Goal: Task Accomplishment & Management: Manage account settings

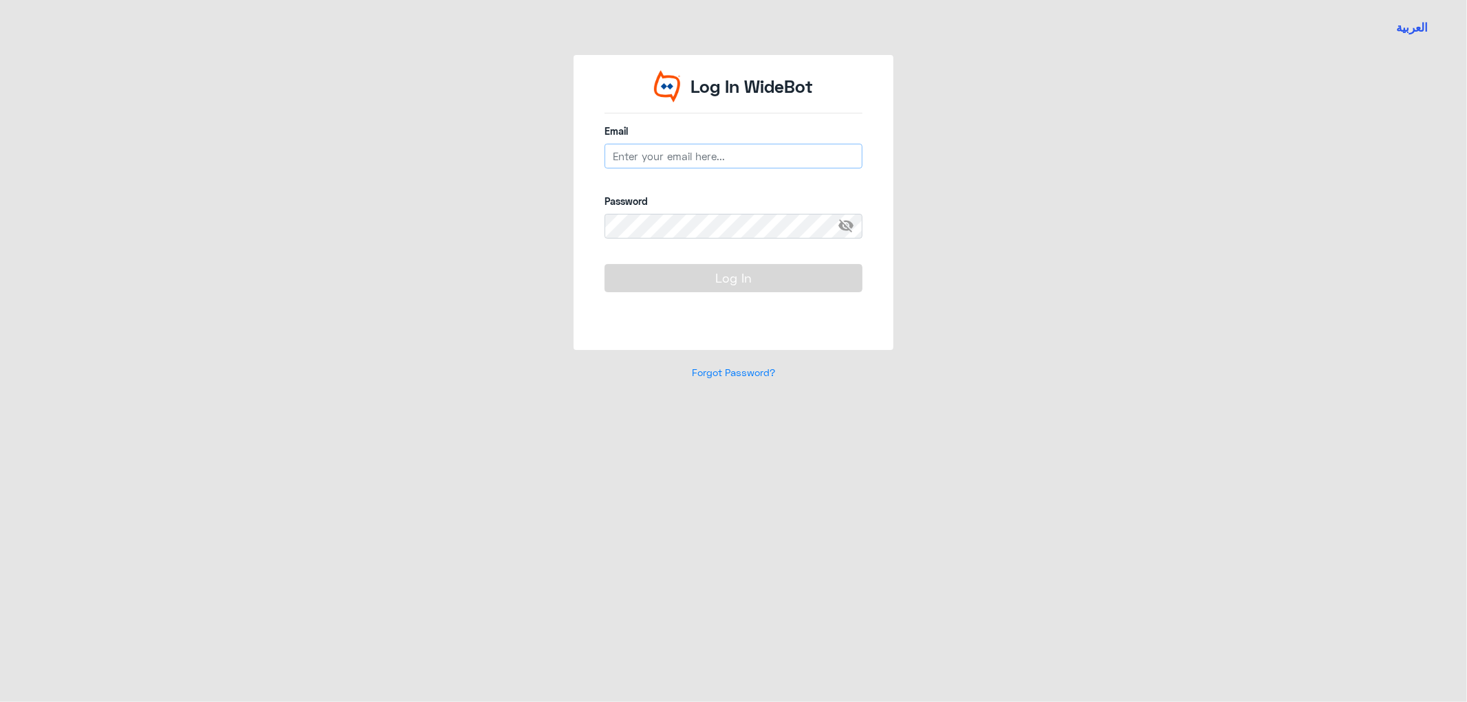
click at [645, 154] on input "email" at bounding box center [734, 156] width 258 height 25
type input "[EMAIL_ADDRESS][DOMAIN_NAME]"
click at [848, 219] on span "visibility_off" at bounding box center [850, 226] width 25 height 25
click at [605, 264] on button "Log In" at bounding box center [734, 278] width 258 height 28
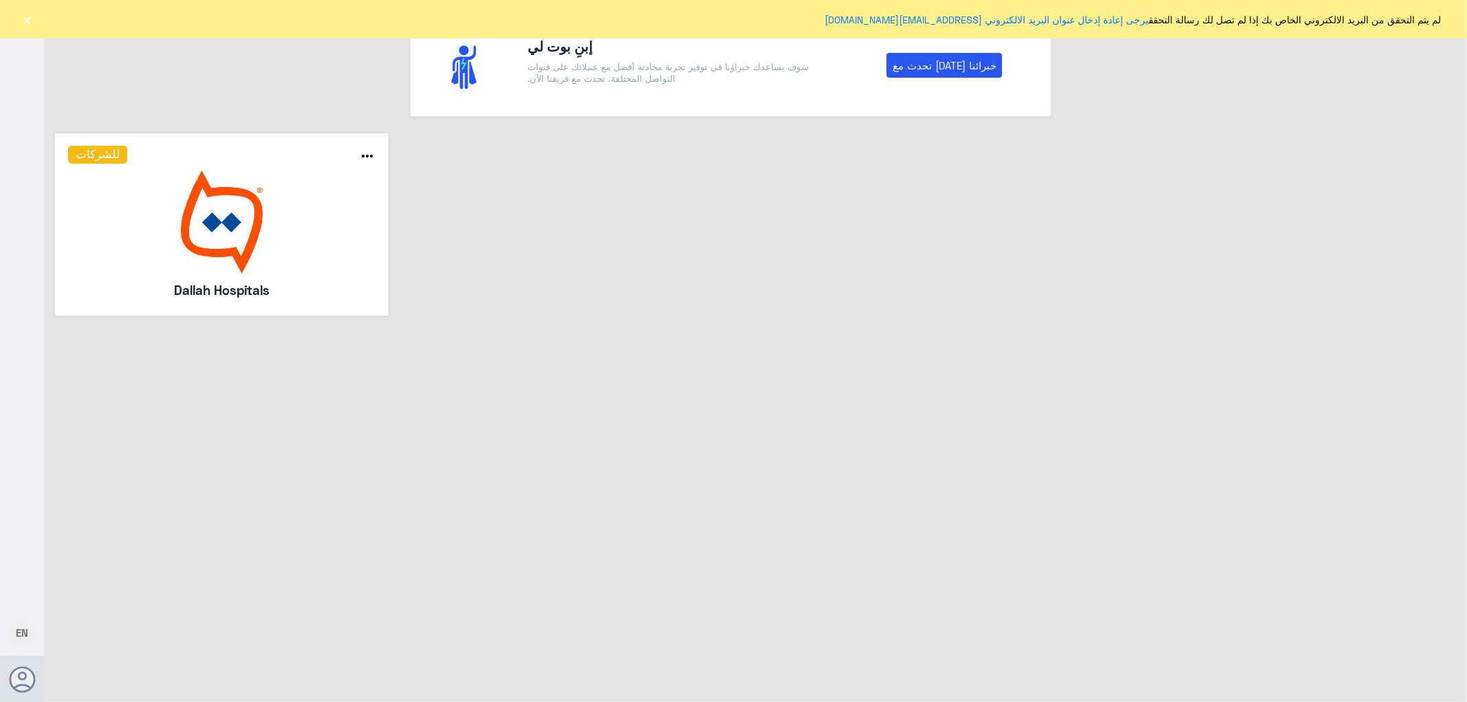
click at [23, 17] on button "×" at bounding box center [28, 19] width 14 height 14
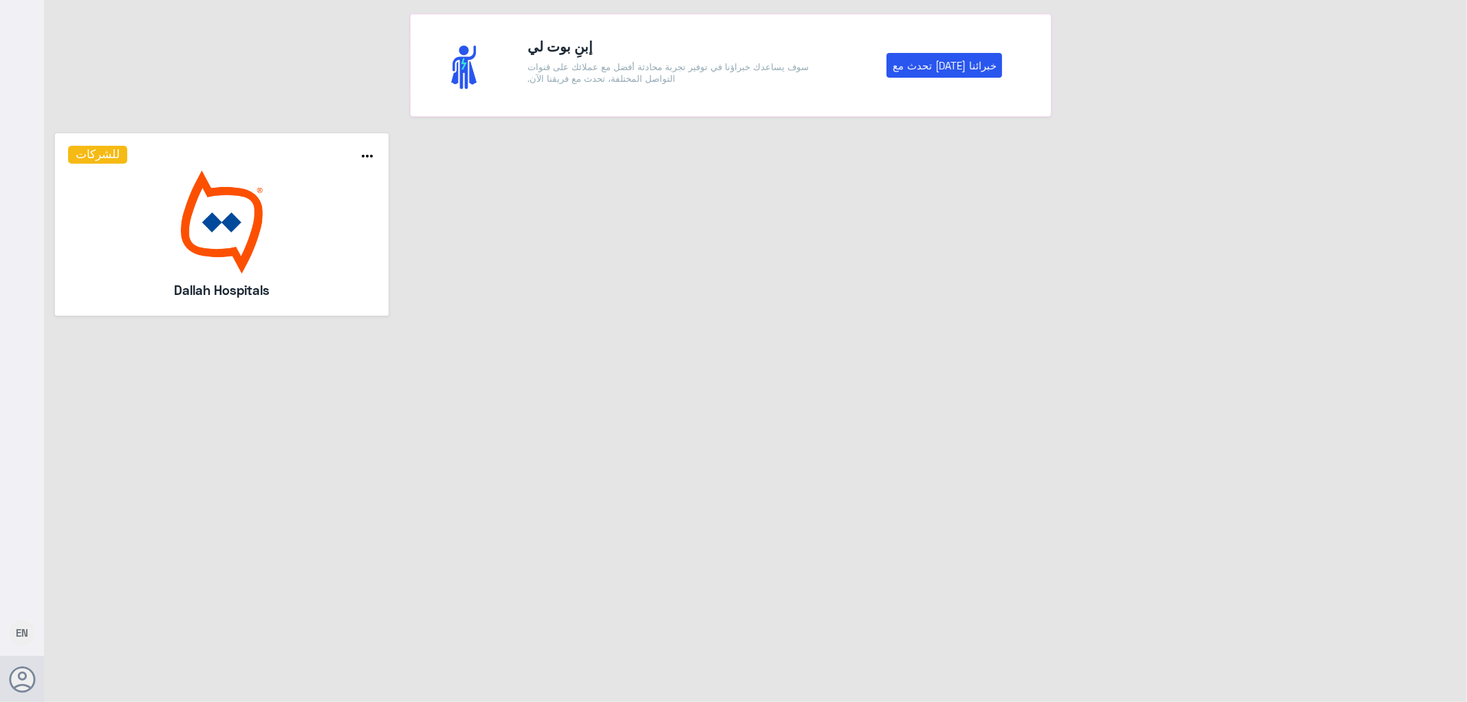
click at [248, 230] on img at bounding box center [222, 222] width 308 height 103
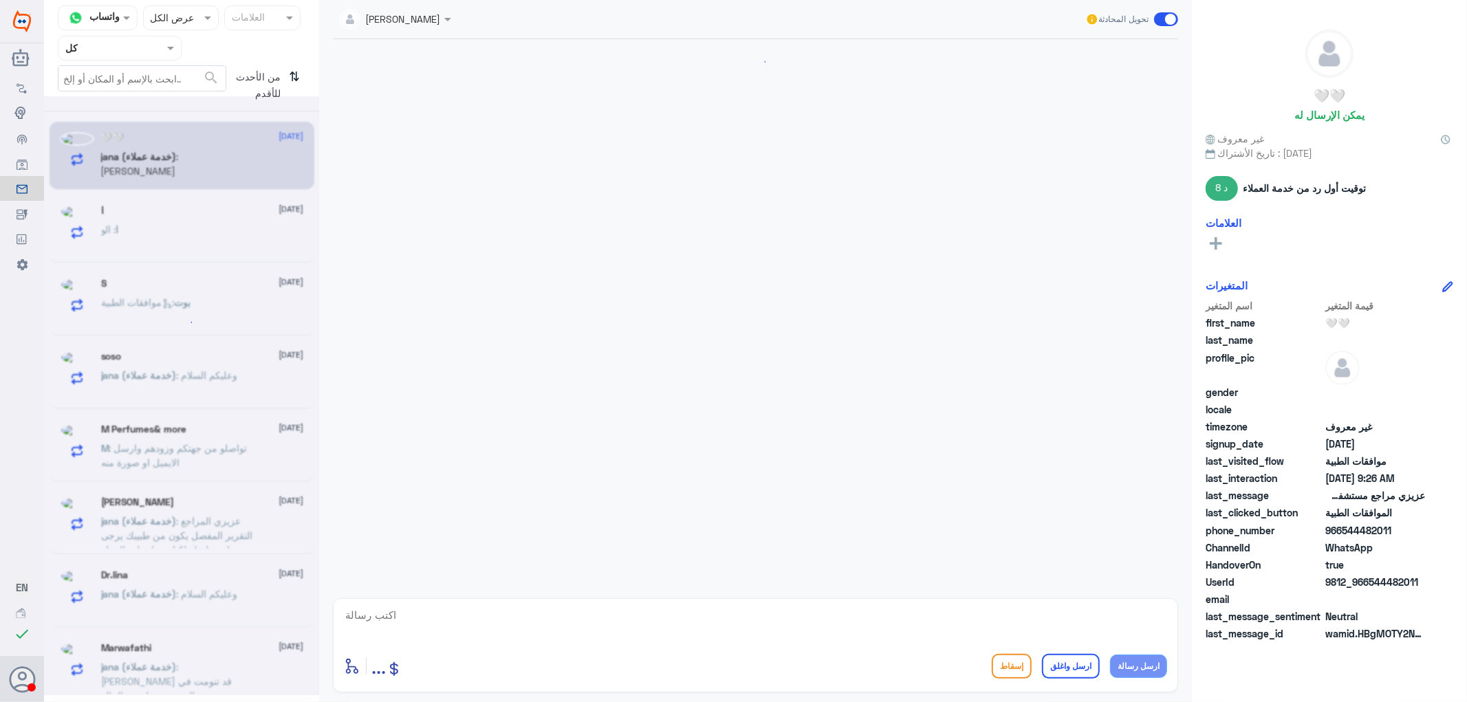
scroll to position [903, 0]
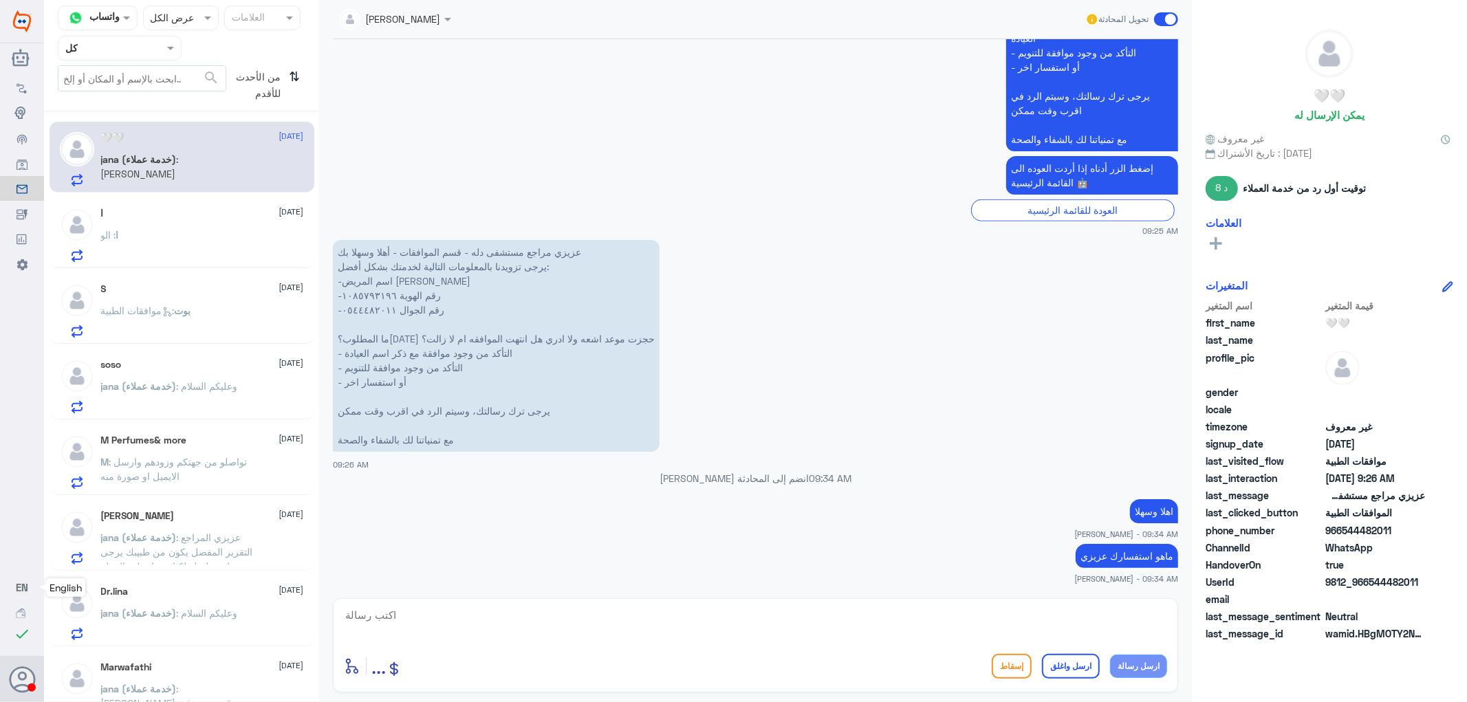
click at [18, 594] on button "EN" at bounding box center [22, 588] width 12 height 14
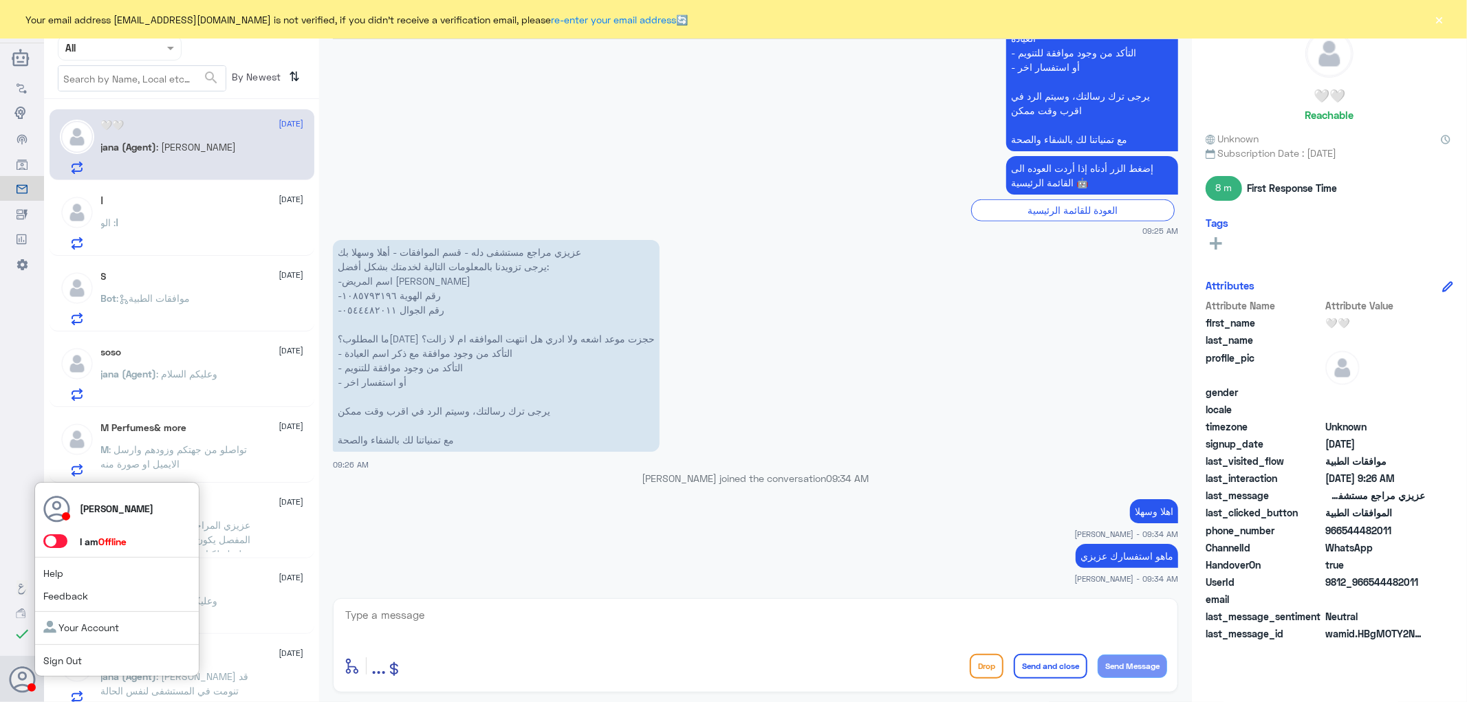
click at [50, 535] on span at bounding box center [55, 541] width 24 height 14
click at [0, 0] on input "checkbox" at bounding box center [0, 0] width 0 height 0
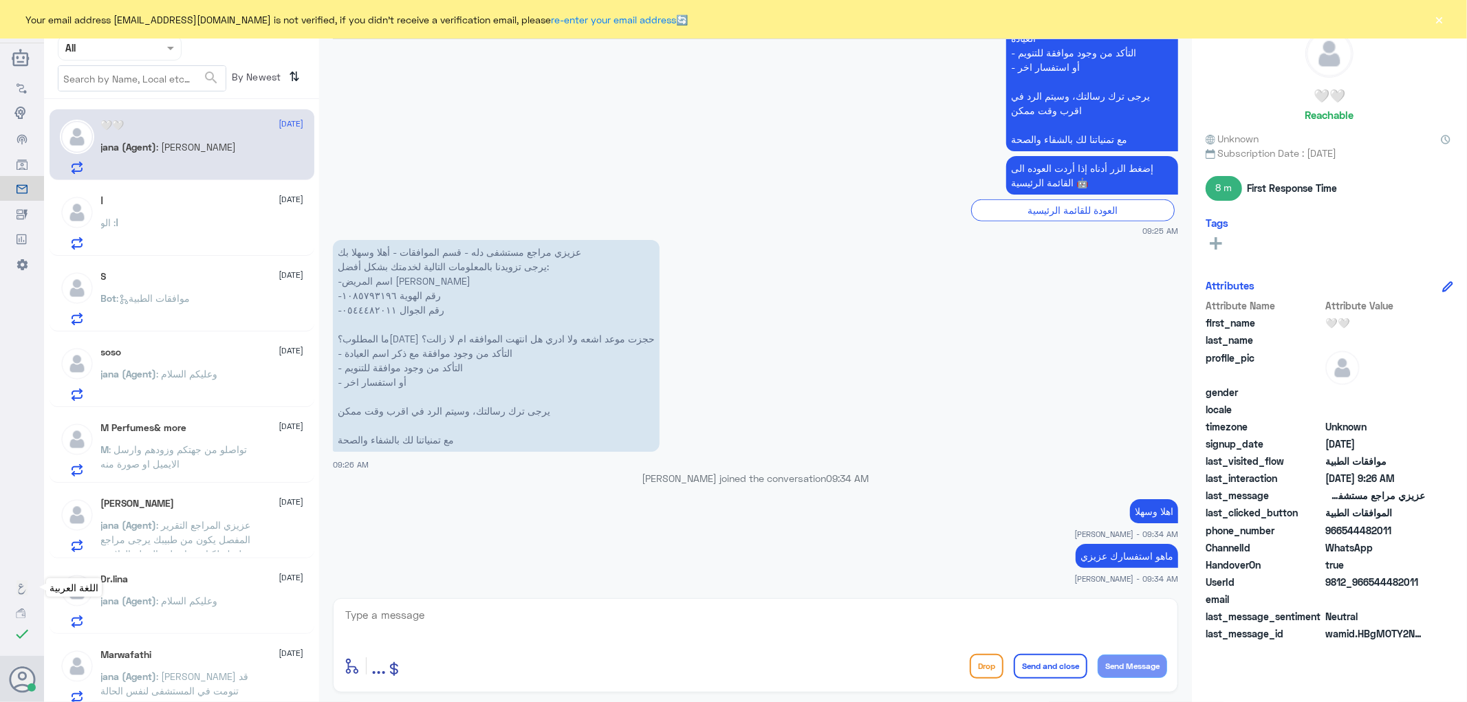
click at [24, 586] on icon at bounding box center [22, 589] width 11 height 11
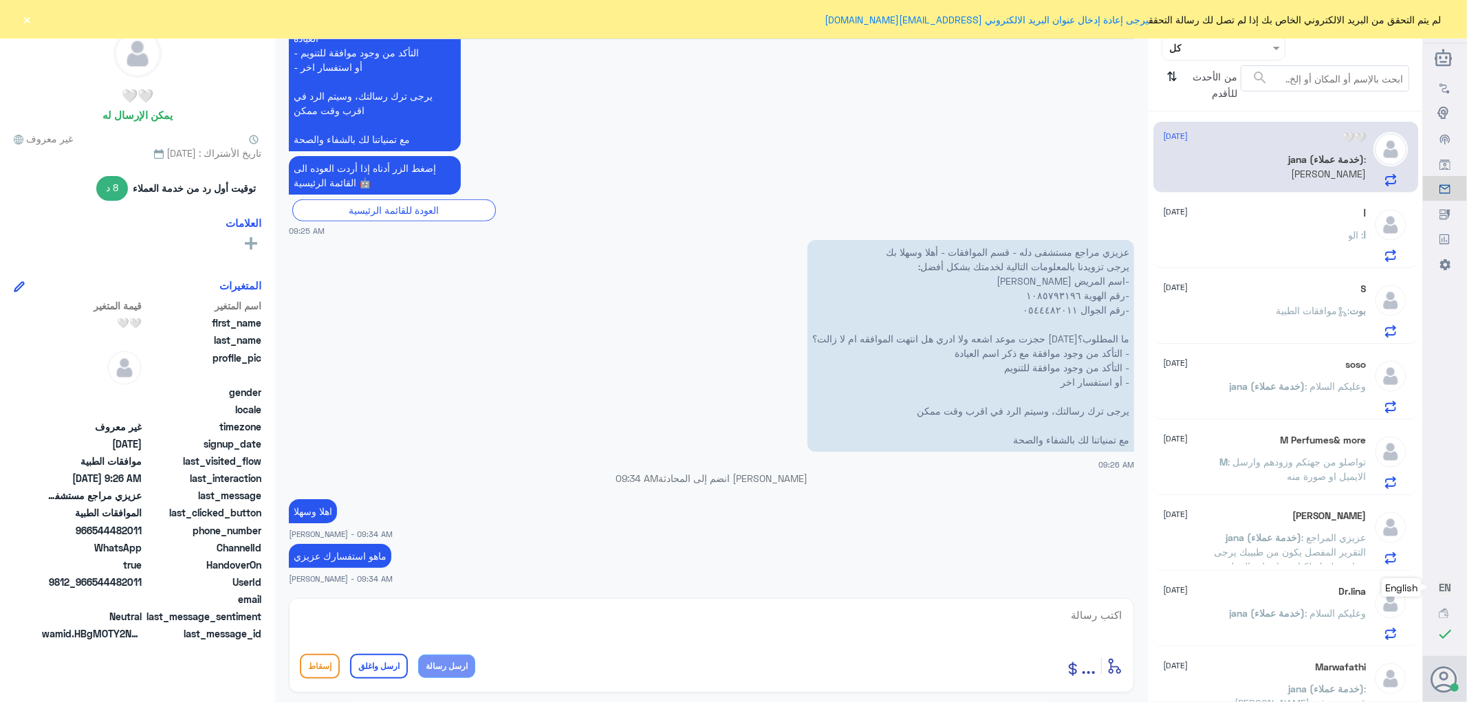
click at [1195, 60] on nav "قناة واتساب Status × عرض الكل العلامات Agent Filter كل search من الأحدث للأقدم ⇅" at bounding box center [1285, 59] width 275 height 106
click at [1195, 51] on div at bounding box center [1223, 48] width 122 height 16
click at [1208, 141] on لديك "الوارد لديك" at bounding box center [1229, 139] width 43 height 12
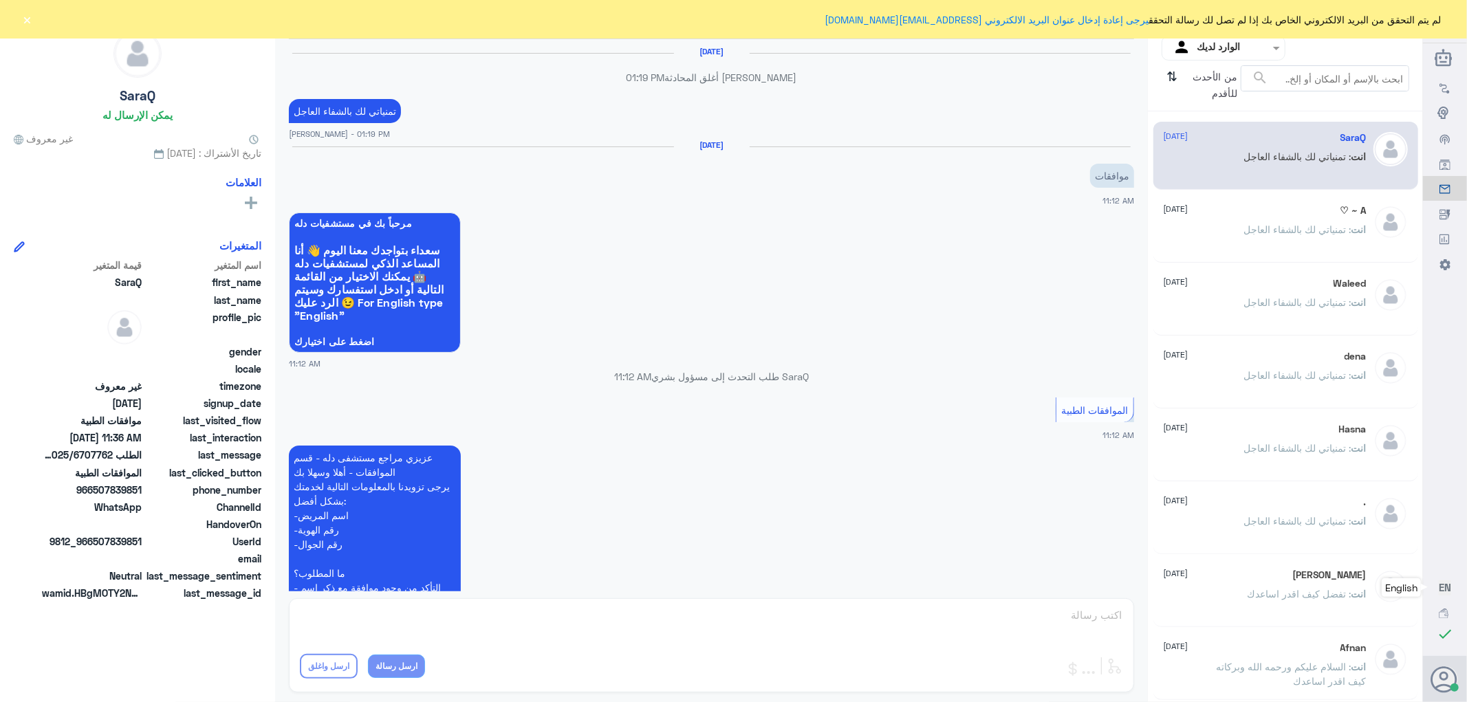
scroll to position [743, 0]
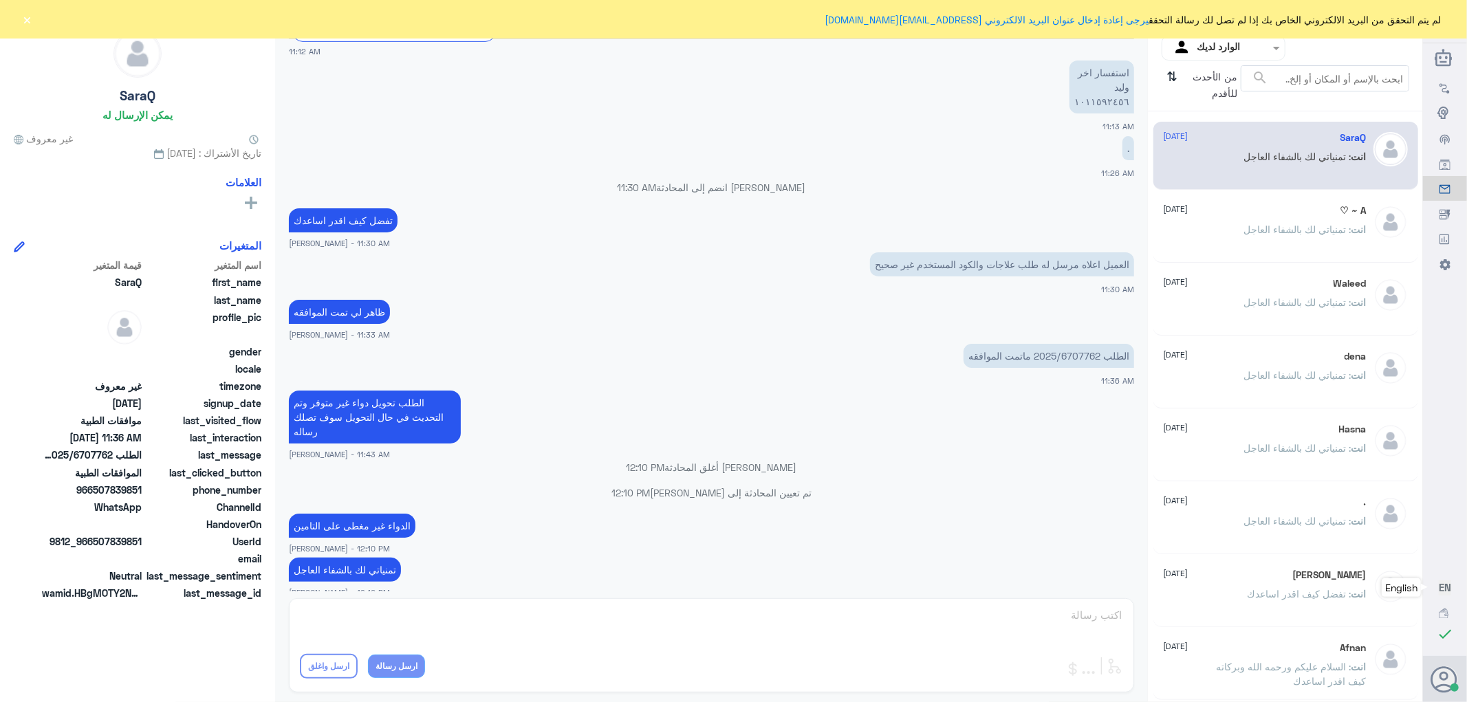
click at [1179, 77] on div "من الأحدث للأقدم ⇅" at bounding box center [1201, 85] width 79 height 40
click at [1171, 80] on icon "⇅" at bounding box center [1172, 82] width 11 height 35
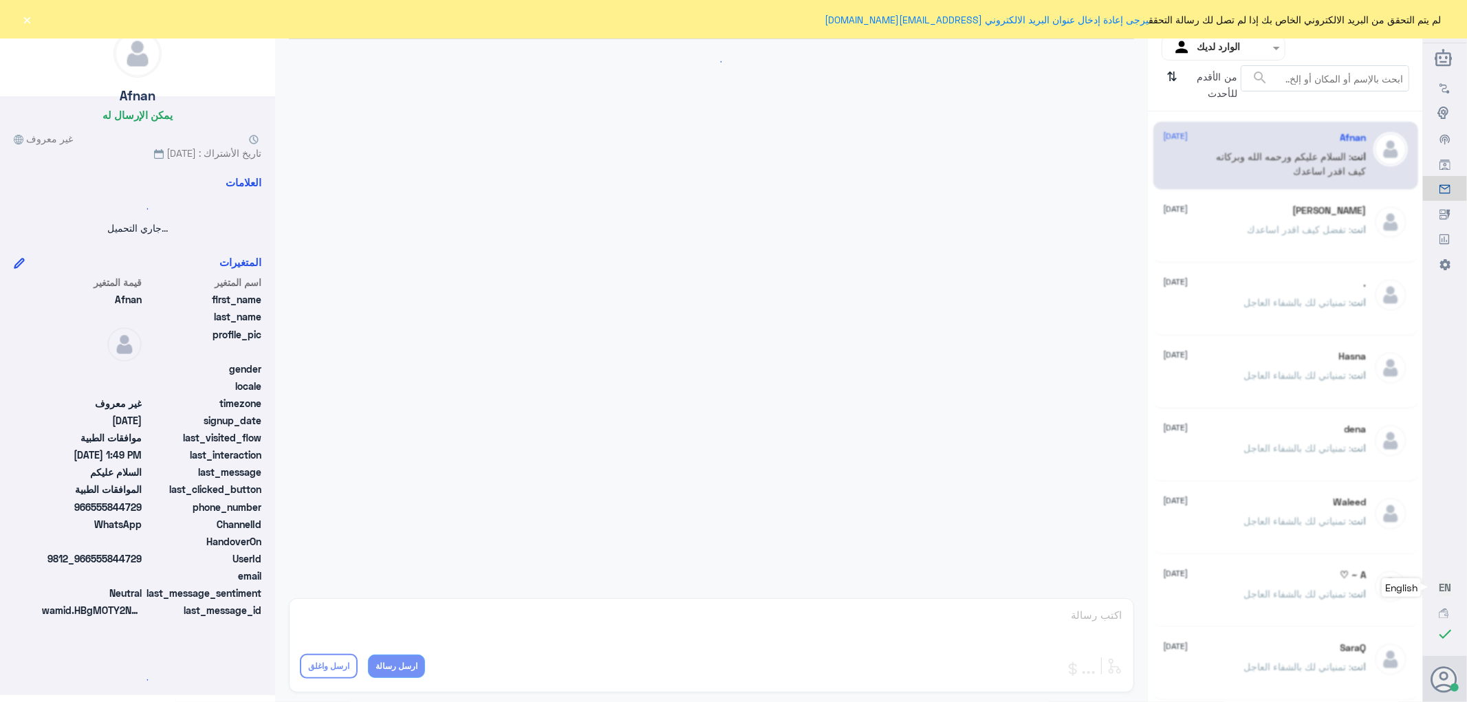
scroll to position [181, 0]
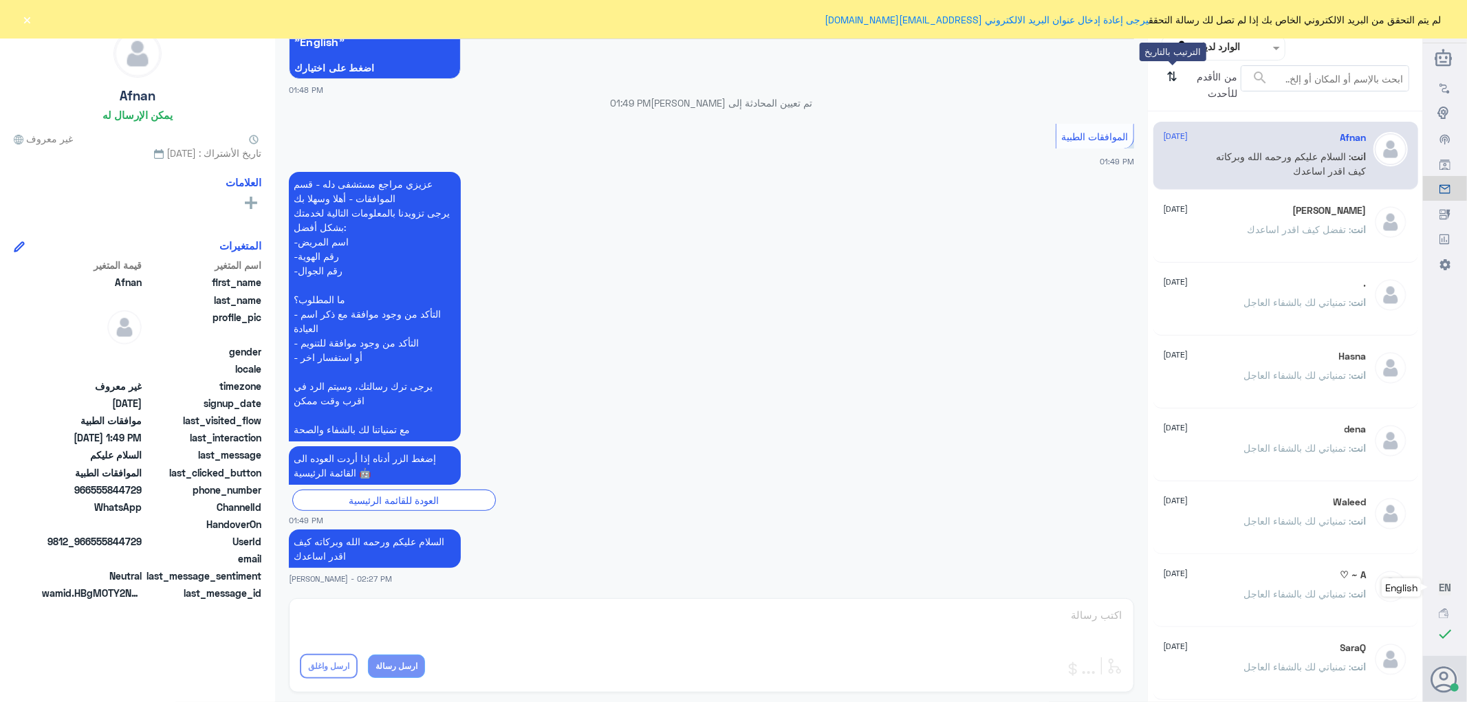
click at [1171, 76] on icon "⇅" at bounding box center [1172, 82] width 11 height 35
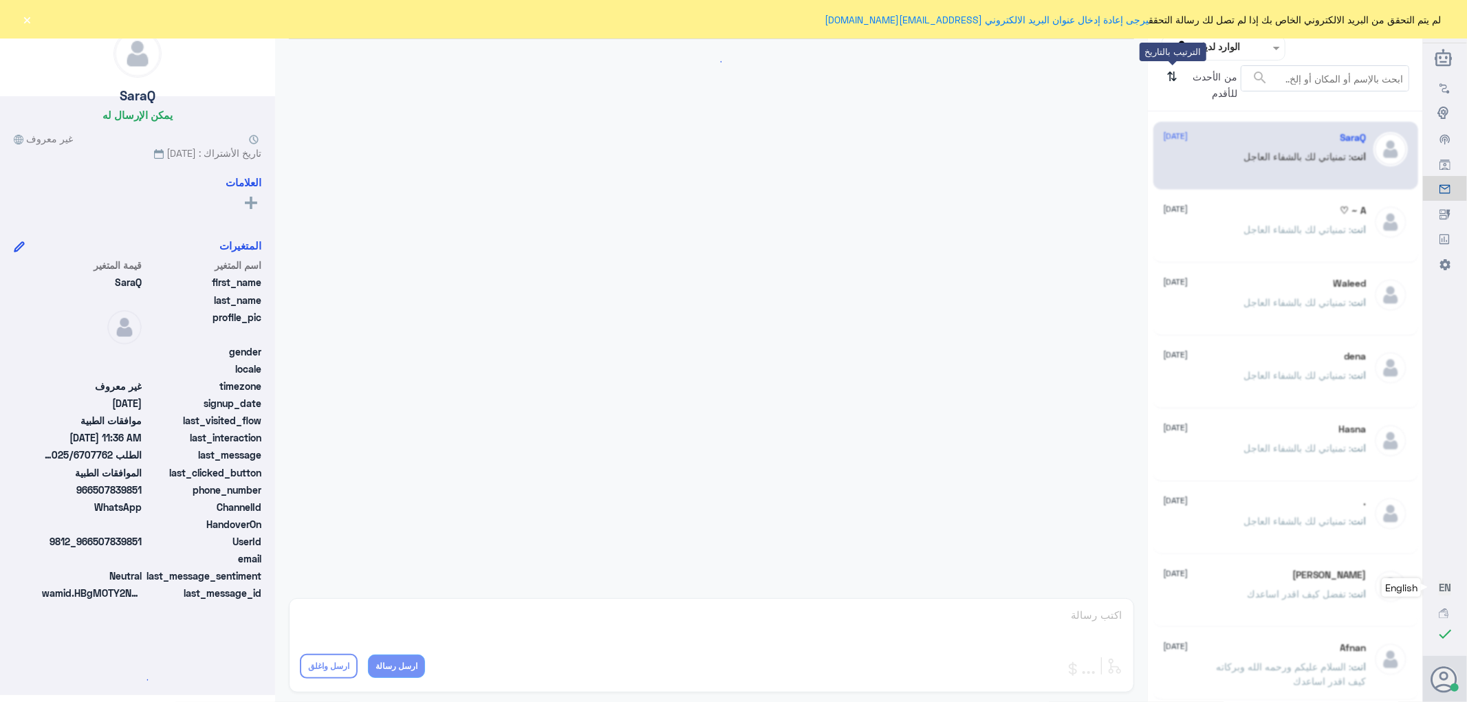
scroll to position [743, 0]
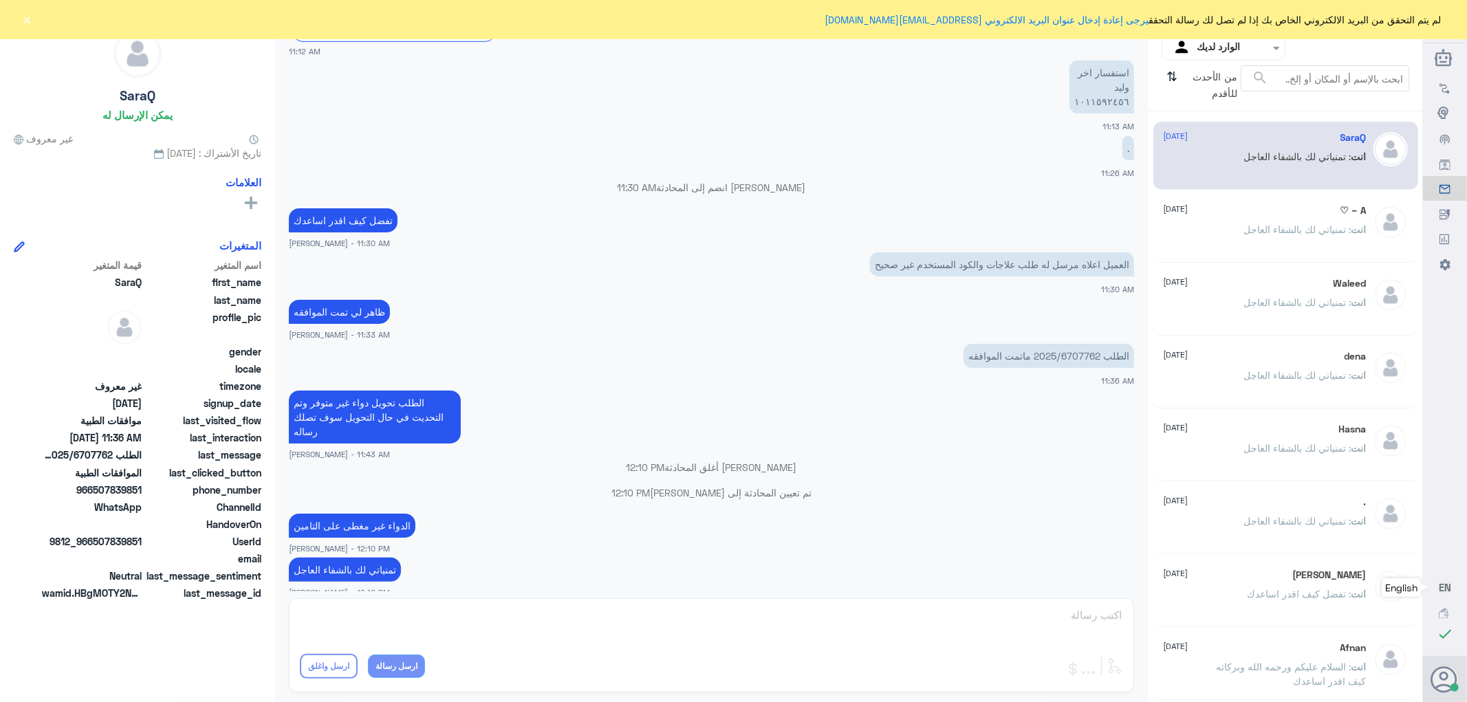
click at [1229, 51] on input "text" at bounding box center [1235, 48] width 76 height 16
click at [1229, 143] on div "فريقك" at bounding box center [1224, 155] width 124 height 32
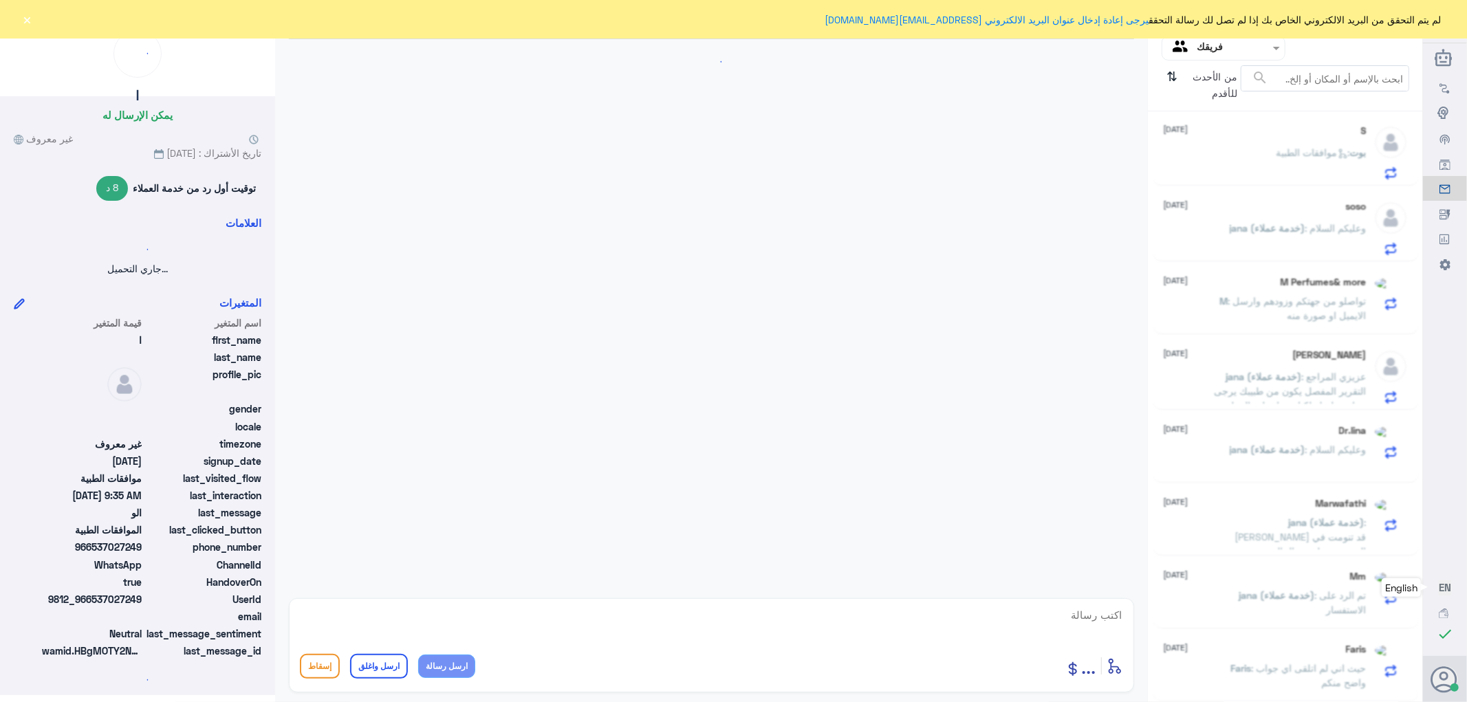
scroll to position [706, 0]
